Goal: Check status: Check status

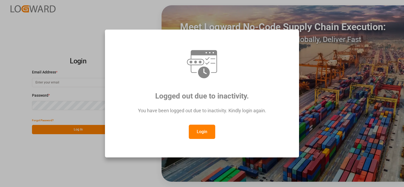
type input "[EMAIL_ADDRESS][PERSON_NAME][DOMAIN_NAME]"
click at [195, 132] on button "Login" at bounding box center [202, 132] width 26 height 14
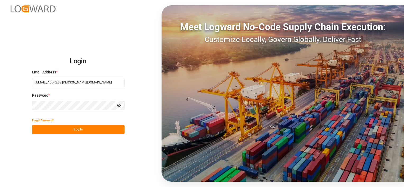
click at [69, 129] on button "Log In" at bounding box center [78, 129] width 92 height 9
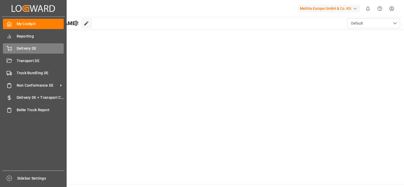
click at [34, 50] on span "Delivery DE" at bounding box center [40, 49] width 47 height 6
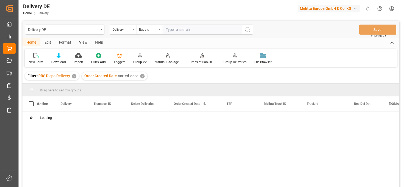
click at [76, 77] on div "✕" at bounding box center [74, 76] width 4 height 4
